Goal: Check status: Check status

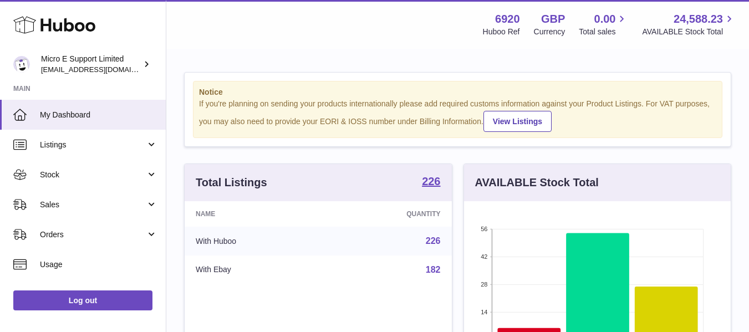
scroll to position [173, 267]
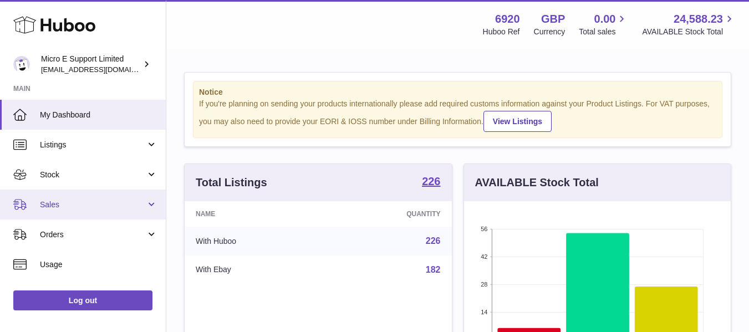
click at [124, 208] on span "Sales" at bounding box center [93, 204] width 106 height 11
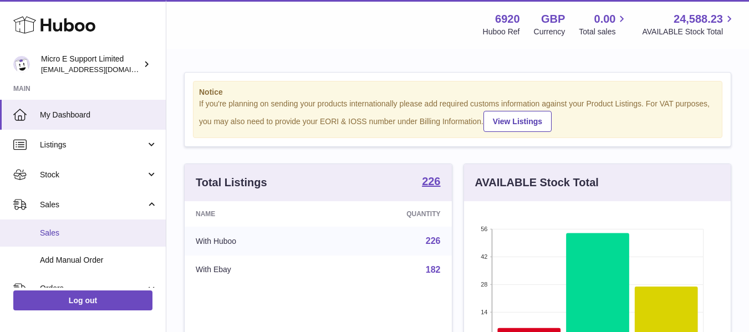
click at [59, 232] on span "Sales" at bounding box center [98, 233] width 117 height 11
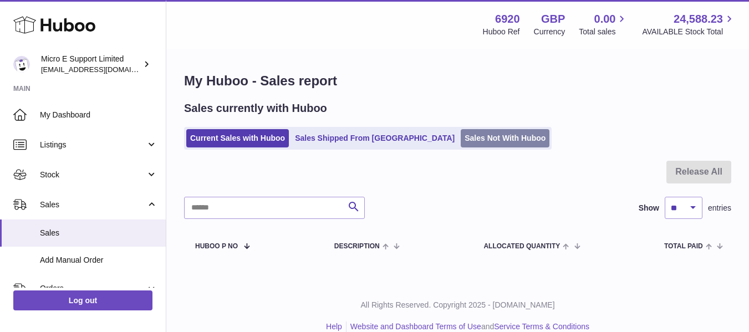
click at [460, 140] on link "Sales Not With Huboo" at bounding box center [504, 138] width 89 height 18
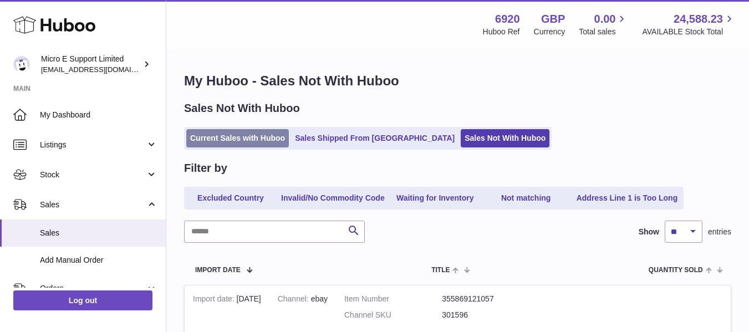
click at [239, 144] on link "Current Sales with Huboo" at bounding box center [237, 138] width 103 height 18
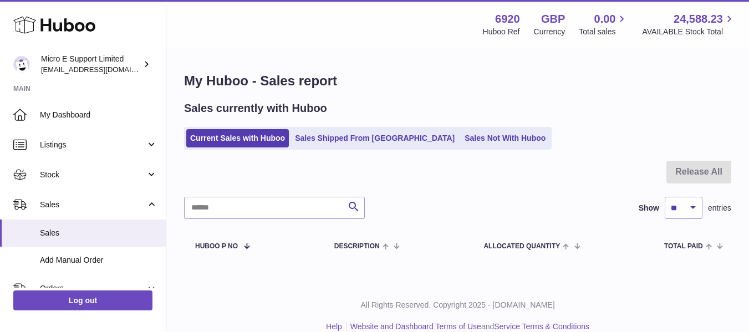
click at [392, 100] on div "My Huboo - Sales report Sales currently with Huboo Current Sales with Huboo Sal…" at bounding box center [457, 166] width 582 height 233
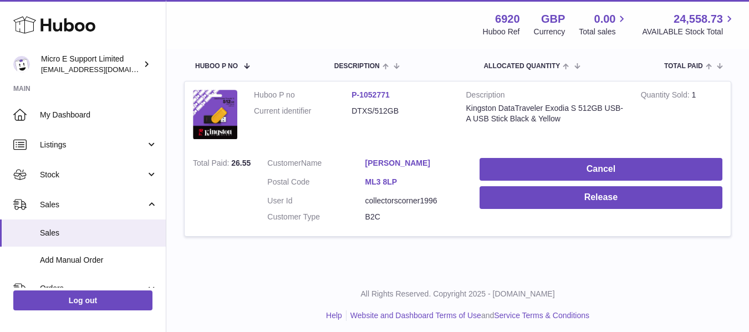
scroll to position [186, 0]
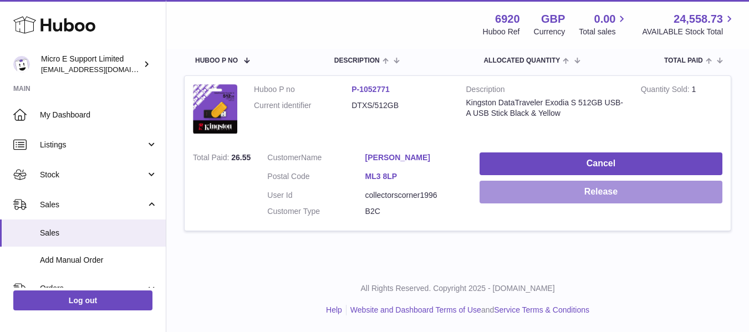
click at [630, 198] on button "Release" at bounding box center [600, 192] width 243 height 23
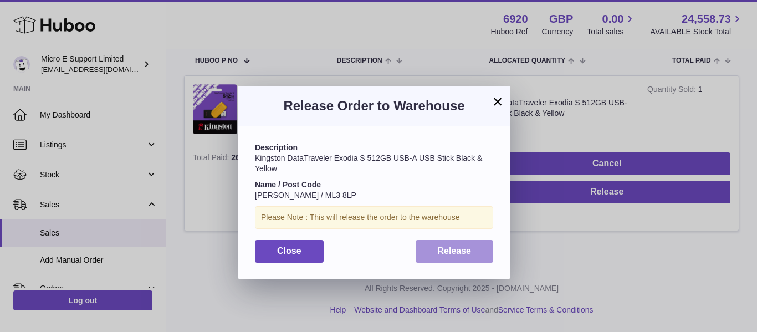
click at [452, 254] on span "Release" at bounding box center [455, 250] width 34 height 9
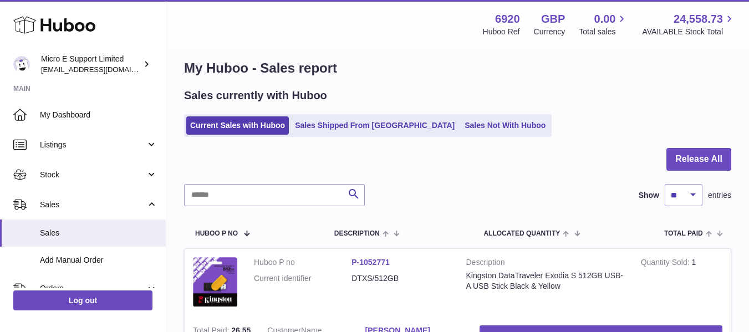
scroll to position [0, 0]
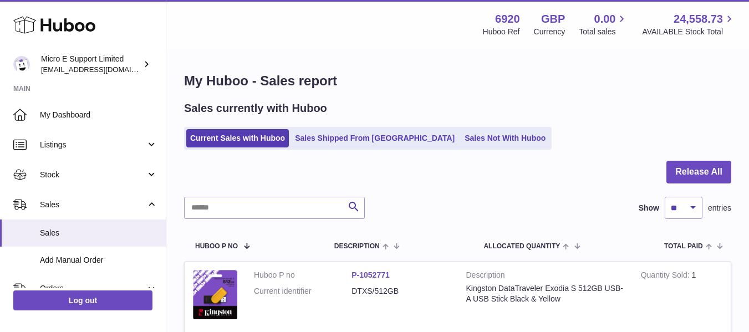
click at [426, 75] on h1 "My Huboo - Sales report" at bounding box center [457, 81] width 547 height 18
